Goal: Task Accomplishment & Management: Manage account settings

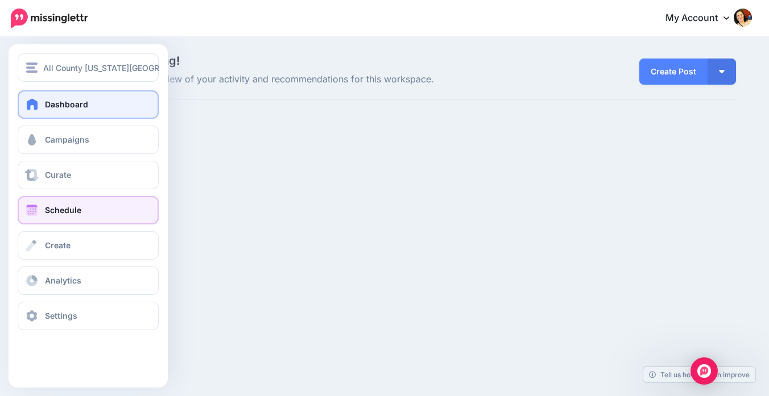
click at [30, 209] on span at bounding box center [31, 210] width 15 height 11
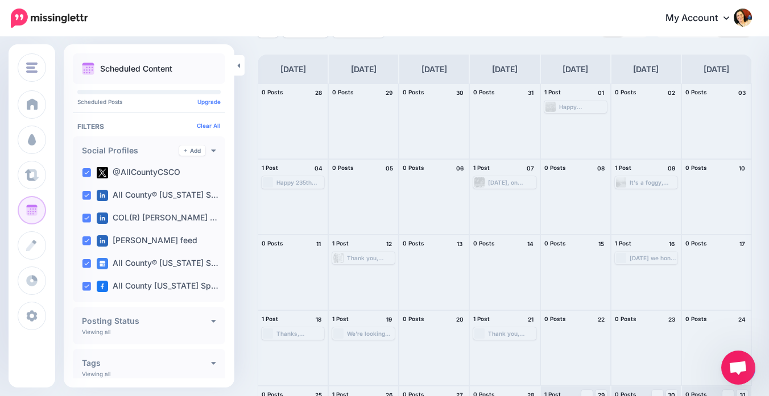
scroll to position [103, 0]
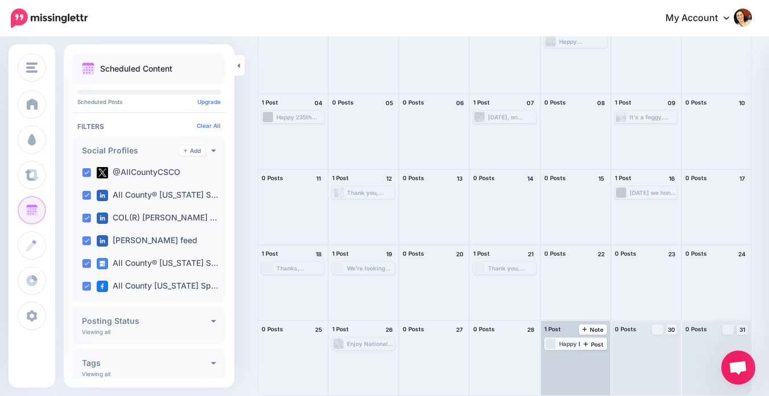
click at [573, 345] on div "Happy Birthday to the U.S. Marine Corps Reserve! 🎉🇺🇸 Since 1916, Marine Reservi…" at bounding box center [582, 344] width 47 height 7
click at [555, 357] on link "Edit" at bounding box center [558, 358] width 25 height 10
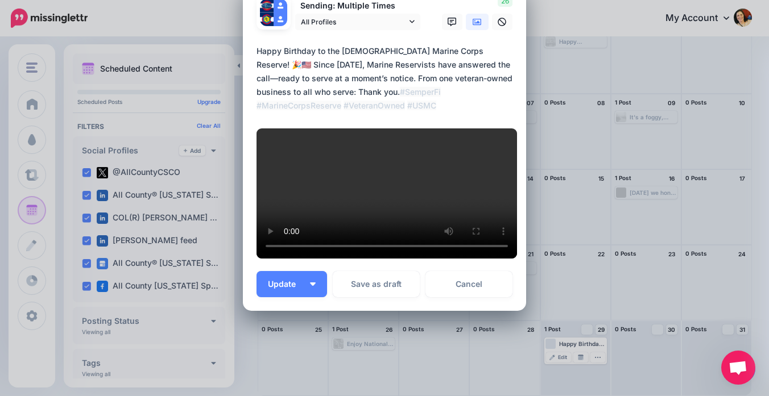
scroll to position [118, 0]
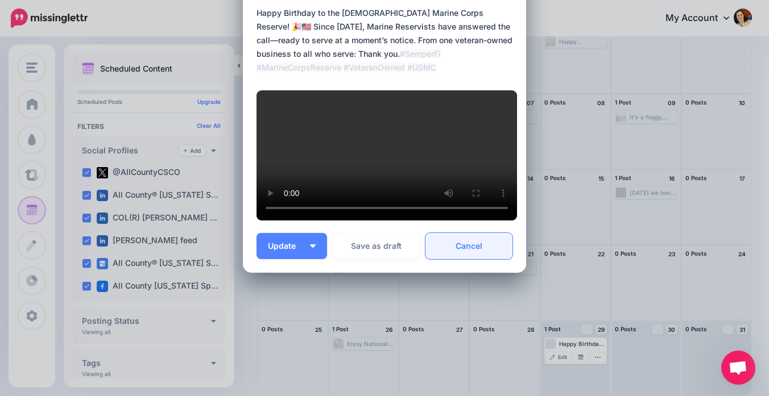
click at [462, 259] on link "Cancel" at bounding box center [468, 246] width 87 height 26
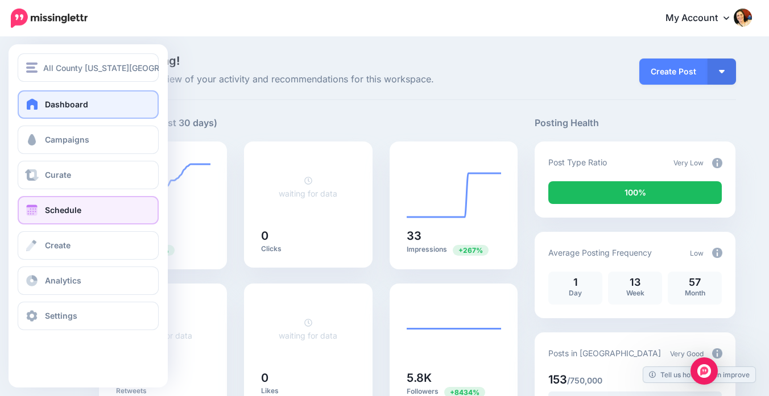
click at [38, 201] on link "Schedule" at bounding box center [88, 210] width 141 height 28
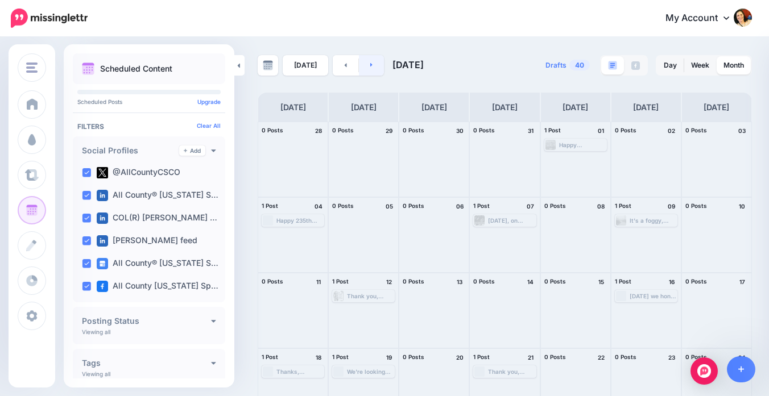
click at [370, 64] on icon at bounding box center [371, 64] width 3 height 7
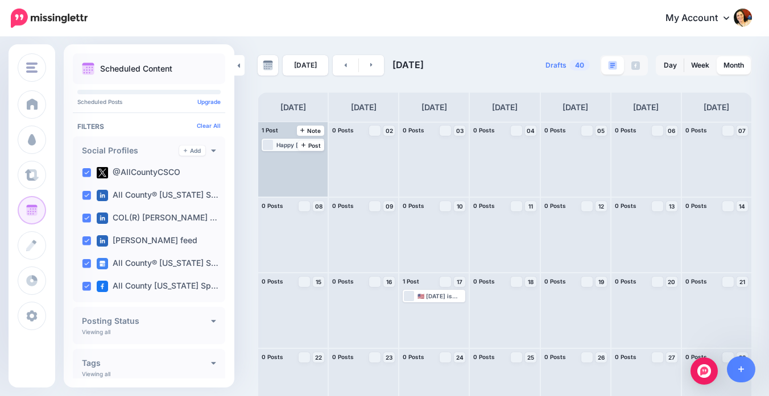
click at [276, 146] on div "Happy Labor Day! 🇺🇸 Today, we honor the hard work, dedication, and resilience o…" at bounding box center [299, 145] width 47 height 7
click at [270, 160] on img at bounding box center [270, 159] width 6 height 6
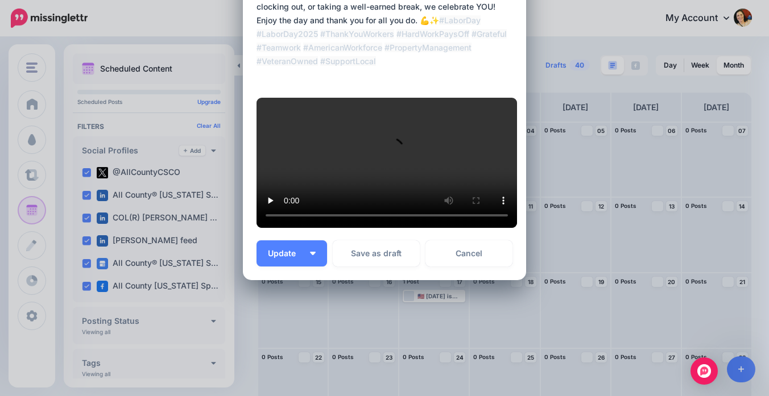
scroll to position [122, 0]
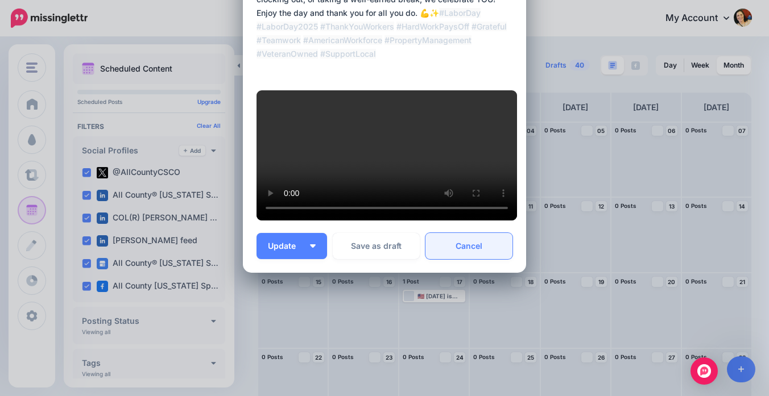
click at [478, 259] on link "Cancel" at bounding box center [468, 246] width 87 height 26
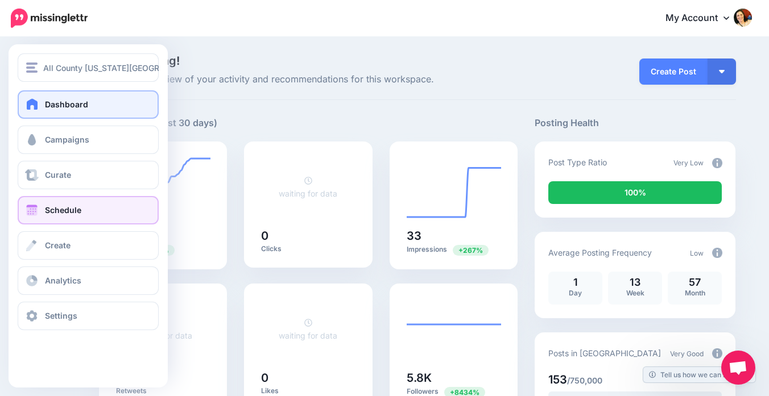
click at [35, 213] on span at bounding box center [31, 210] width 15 height 11
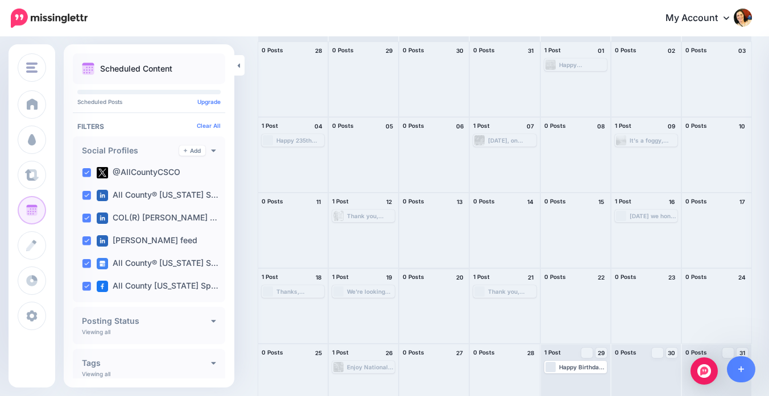
scroll to position [103, 0]
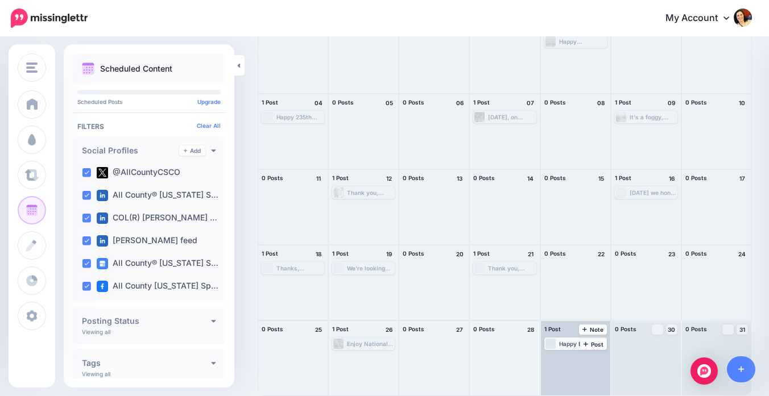
click at [560, 348] on div "Loading Happy Birthday to the [DEMOGRAPHIC_DATA] Marine Corps Reserve! 🎉🇺🇸 Sinc…" at bounding box center [575, 344] width 60 height 10
click at [556, 359] on link "Edit" at bounding box center [558, 358] width 25 height 10
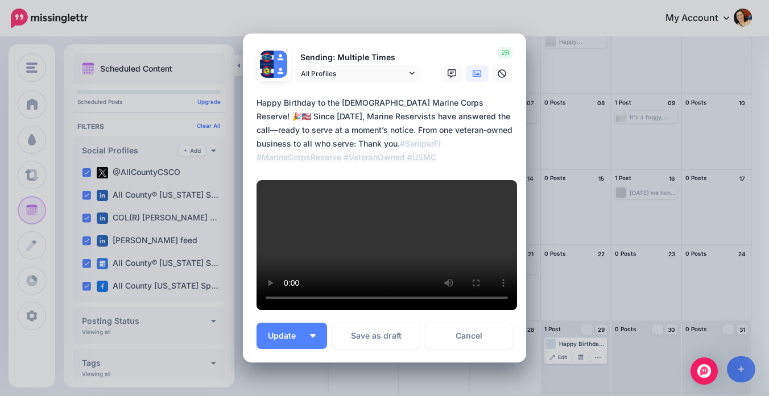
drag, startPoint x: 496, startPoint y: 142, endPoint x: 248, endPoint y: 81, distance: 254.9
click at [248, 81] on div "Loading Sending: Multiple Times All Profiles" at bounding box center [384, 198] width 283 height 329
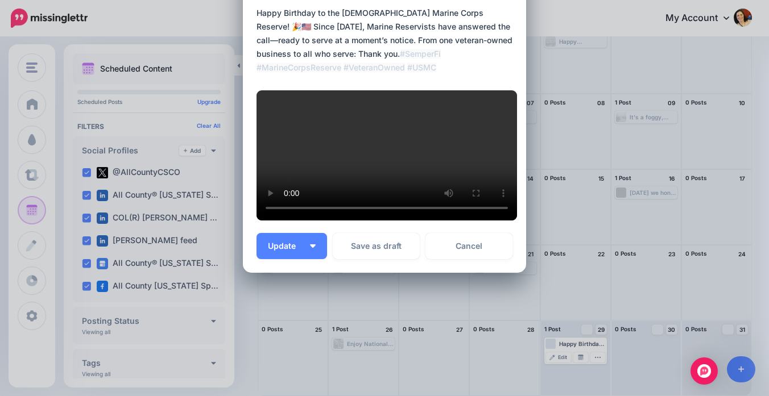
scroll to position [169, 0]
click at [476, 259] on link "Cancel" at bounding box center [468, 246] width 87 height 26
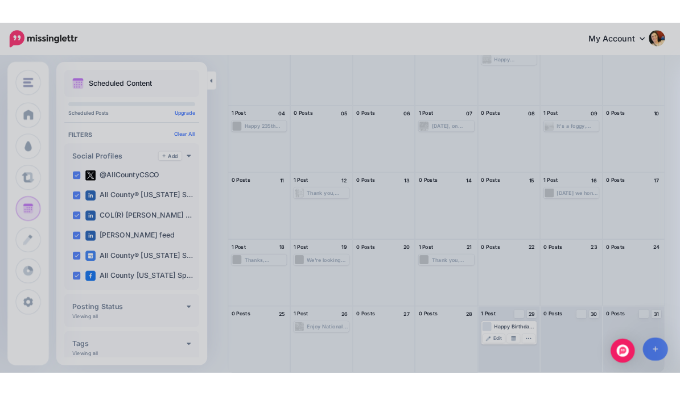
scroll to position [0, 0]
